Goal: Information Seeking & Learning: Learn about a topic

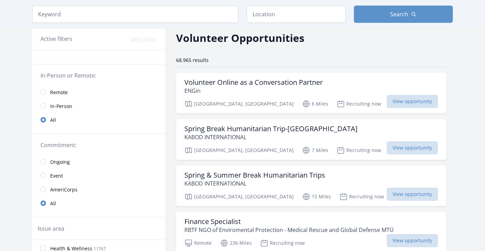
scroll to position [31, 0]
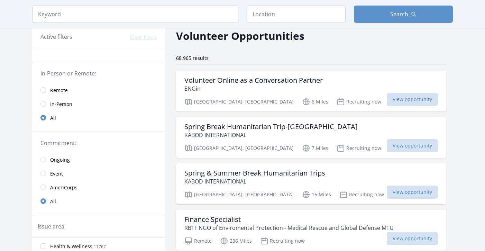
click at [59, 93] on span "Remote" at bounding box center [59, 90] width 18 height 7
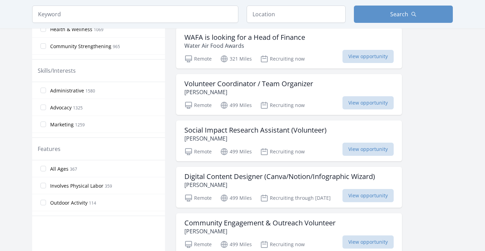
scroll to position [297, 0]
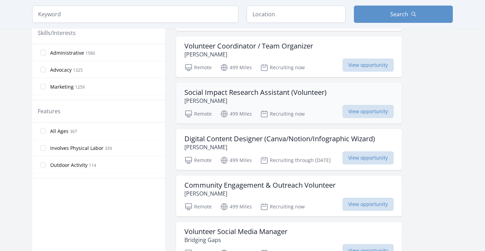
click at [209, 104] on p "[PERSON_NAME]" at bounding box center [255, 100] width 142 height 8
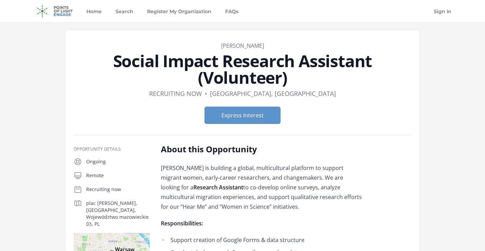
click at [207, 91] on dl "Duration Recruiting now • Location Warszawa, Województwo mazowieckie" at bounding box center [242, 94] width 337 height 10
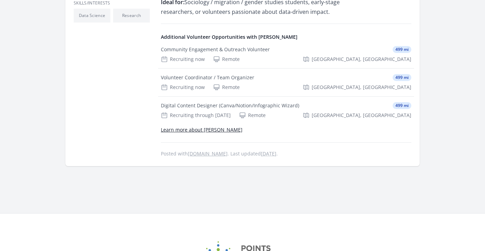
scroll to position [295, 0]
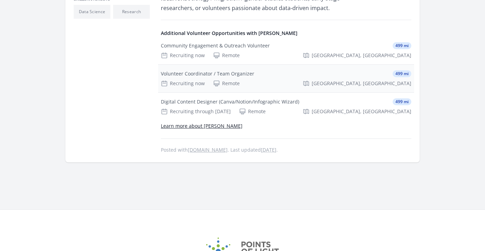
click at [198, 77] on div "Volunteer Coordinator / Team Organizer 499 mi Recruiting now Remote Warszawa, W…" at bounding box center [286, 79] width 256 height 28
click at [205, 113] on div "Recruiting through Jan 10th" at bounding box center [196, 111] width 70 height 7
click at [208, 103] on div "Digital Content Designer (Canva/Notion/Infographic Wizard)" at bounding box center [230, 101] width 138 height 7
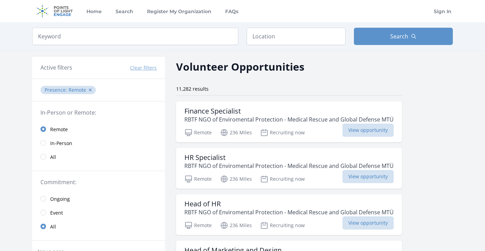
click at [313, 37] on input "text" at bounding box center [295, 36] width 99 height 17
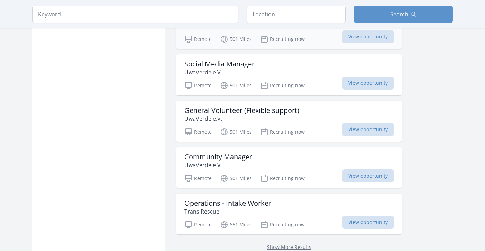
scroll to position [789, 0]
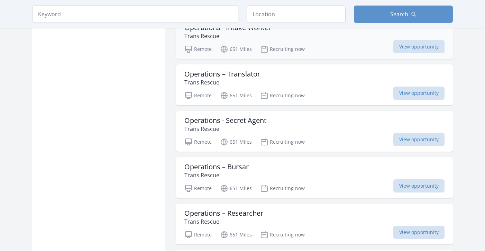
scroll to position [970, 0]
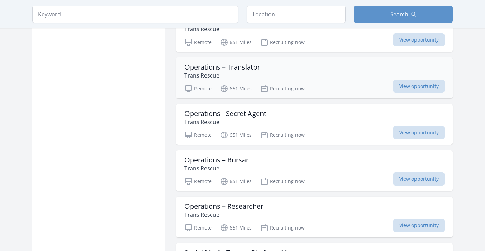
click at [290, 61] on div "Operations – Translator Trans Rescue Remote 651 Miles Recruiting now View oppor…" at bounding box center [314, 77] width 277 height 41
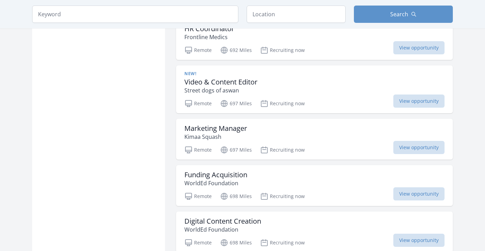
scroll to position [1641, 0]
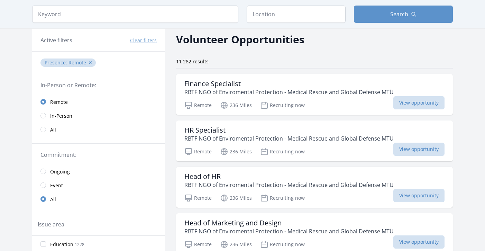
scroll to position [0, 0]
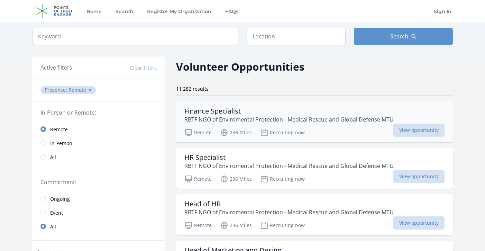
click at [221, 106] on div "Finance Specialist RBTF NGO of Enviromental Protection - Medical Rescue and Glo…" at bounding box center [314, 121] width 277 height 41
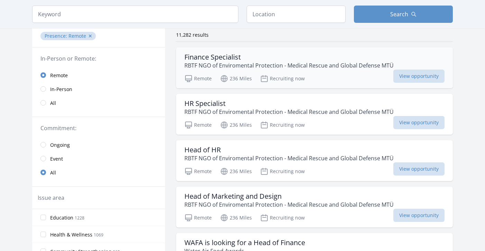
scroll to position [55, 0]
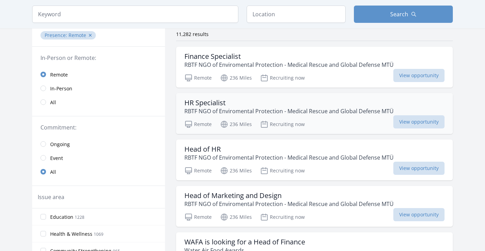
click at [202, 104] on h3 "HR Specialist" at bounding box center [288, 103] width 209 height 8
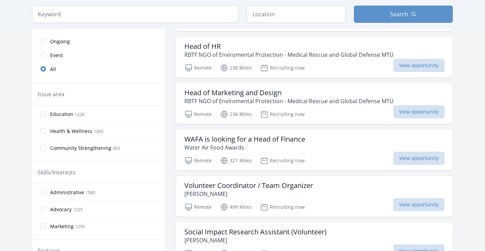
scroll to position [163, 0]
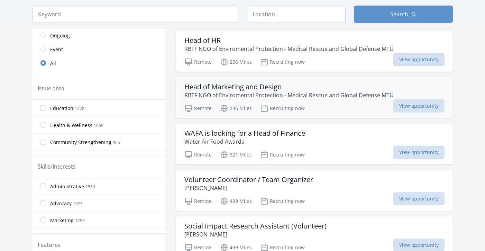
click at [205, 87] on h3 "Head of Marketing and Design" at bounding box center [288, 87] width 209 height 8
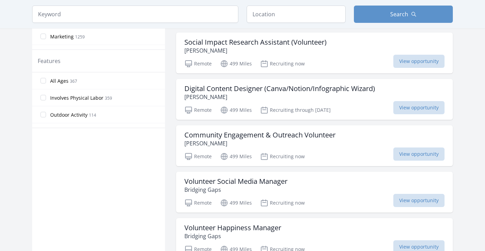
scroll to position [346, 0]
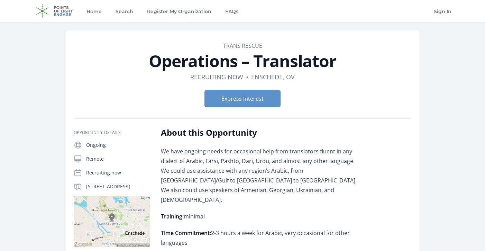
click at [266, 66] on h1 "Operations – Translator" at bounding box center [242, 61] width 337 height 17
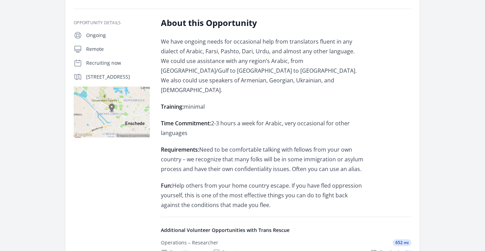
scroll to position [113, 0]
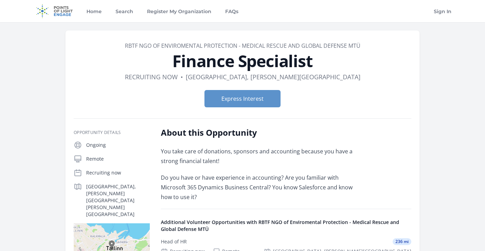
click at [239, 123] on div "Opportunity Details Ongoing Remote Recruiting now Tallinn, Kreis Harju, EE" at bounding box center [242, 233] width 337 height 231
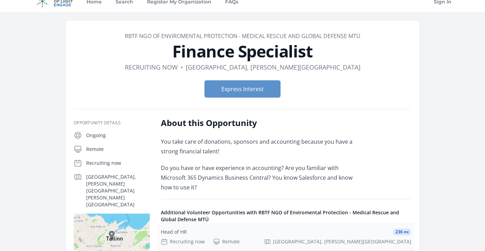
scroll to position [9, 0]
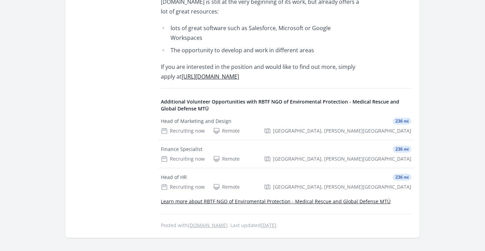
scroll to position [279, 0]
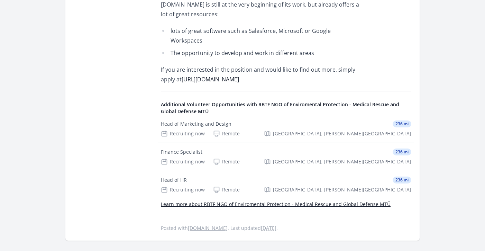
click at [207, 75] on link "https://ats.emgprd.org" at bounding box center [209, 79] width 57 height 8
click at [203, 75] on link "https://ats.emgprd.org" at bounding box center [209, 79] width 57 height 8
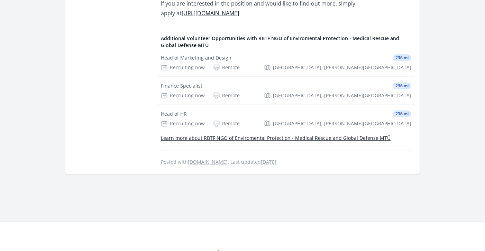
scroll to position [348, 0]
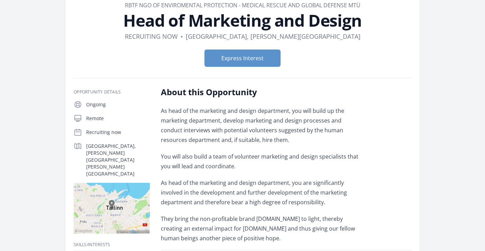
scroll to position [38, 0]
